Goal: Information Seeking & Learning: Learn about a topic

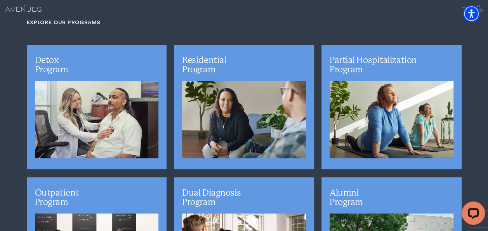
scroll to position [1479, 0]
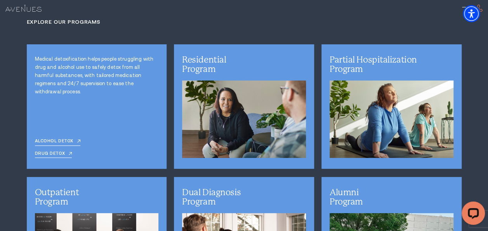
click at [120, 59] on p "Medical detoxification helps people struggling with drug and alcohol use to saf…" at bounding box center [97, 75] width 124 height 41
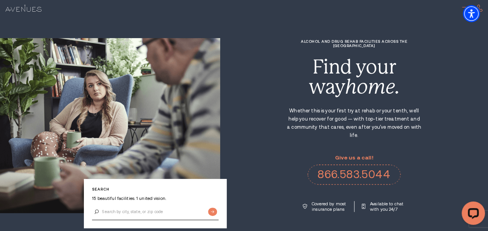
click at [463, 7] on span at bounding box center [466, 7] width 9 height 0
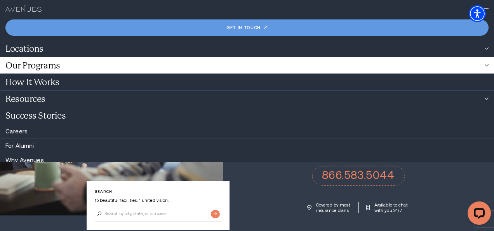
click at [58, 65] on link "Our Programs" at bounding box center [247, 65] width 494 height 16
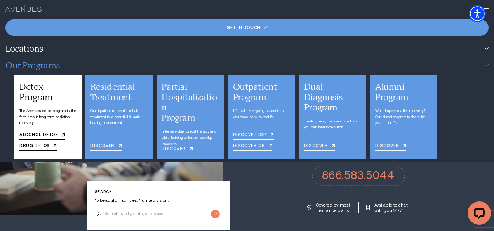
click at [64, 90] on div "Detox Program" at bounding box center [47, 92] width 57 height 21
